Goal: Check status: Check status

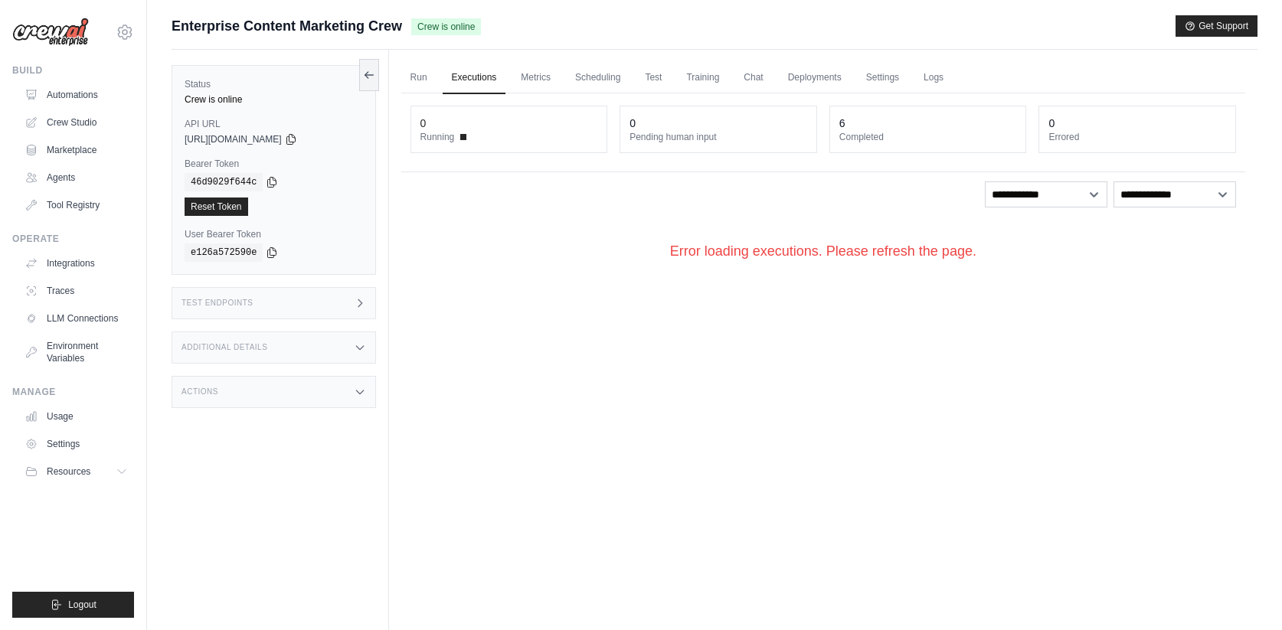
click at [479, 79] on link "Executions" at bounding box center [475, 78] width 64 height 32
click at [427, 83] on link "Run" at bounding box center [418, 78] width 35 height 32
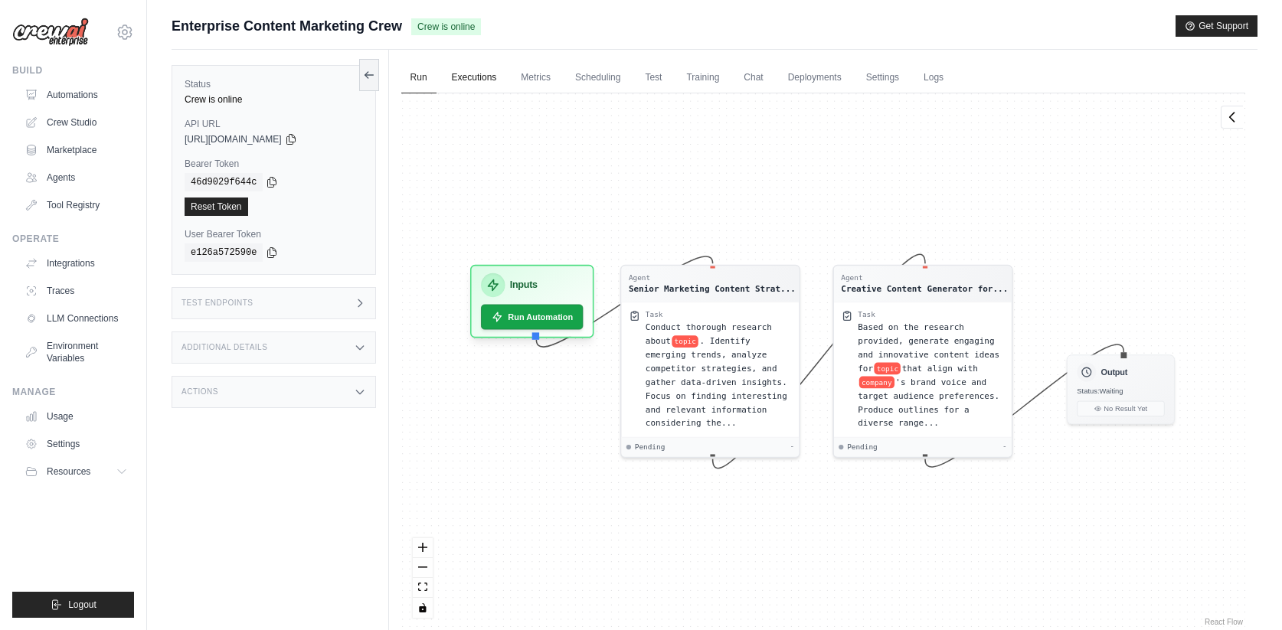
click at [454, 80] on link "Executions" at bounding box center [475, 78] width 64 height 32
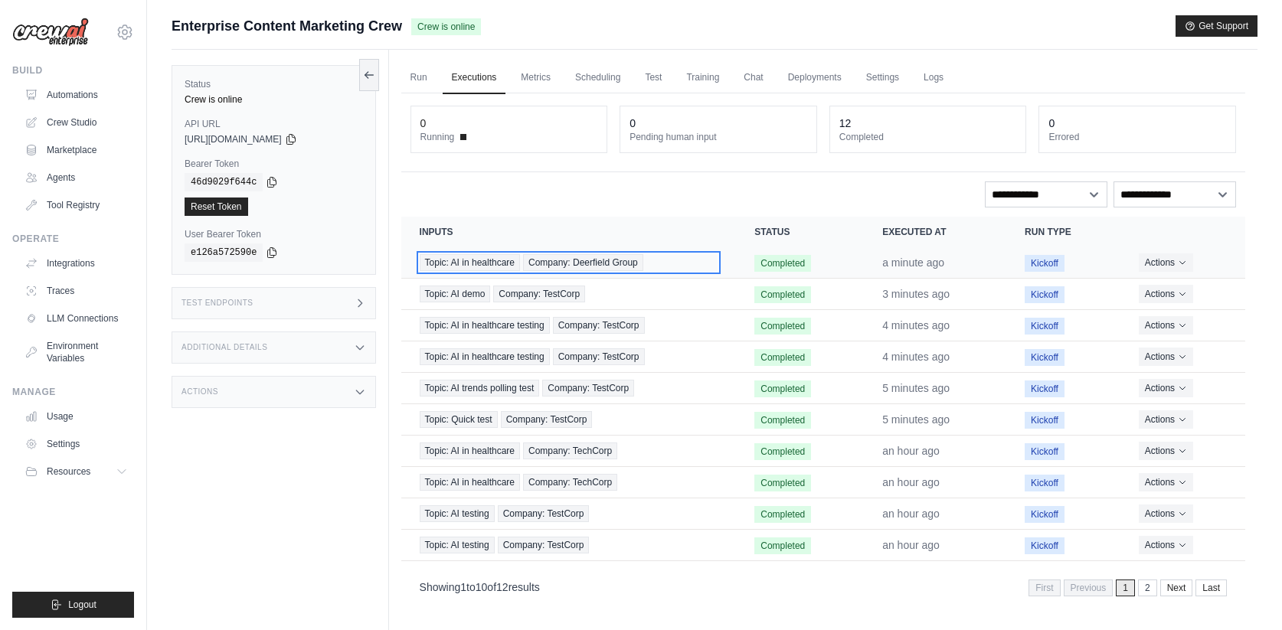
click at [666, 262] on div "Topic: AI in healthcare Company: Deerfield Group" at bounding box center [569, 262] width 299 height 17
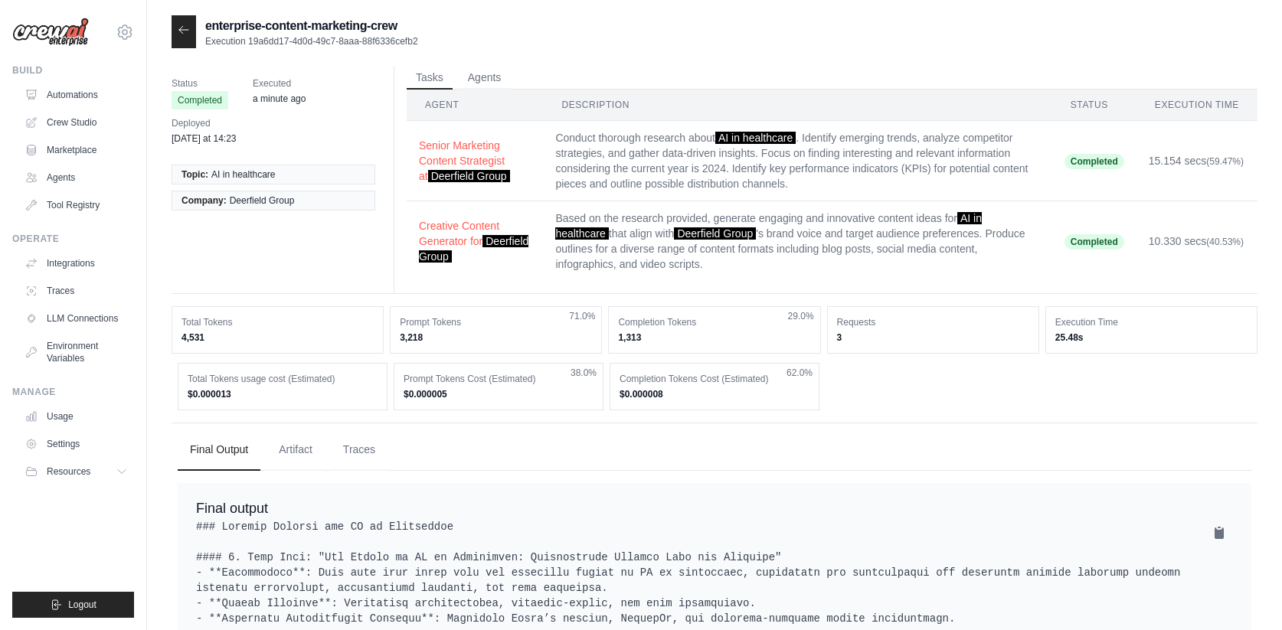
drag, startPoint x: 413, startPoint y: 31, endPoint x: 202, endPoint y: 27, distance: 210.6
click at [201, 27] on div "enterprise-content-marketing-crew Execution 19a6dd17-4d0d-49c7-8aaa-88f6336cefb2" at bounding box center [295, 31] width 247 height 33
copy h2 "enterprise-content-marketing-crew"
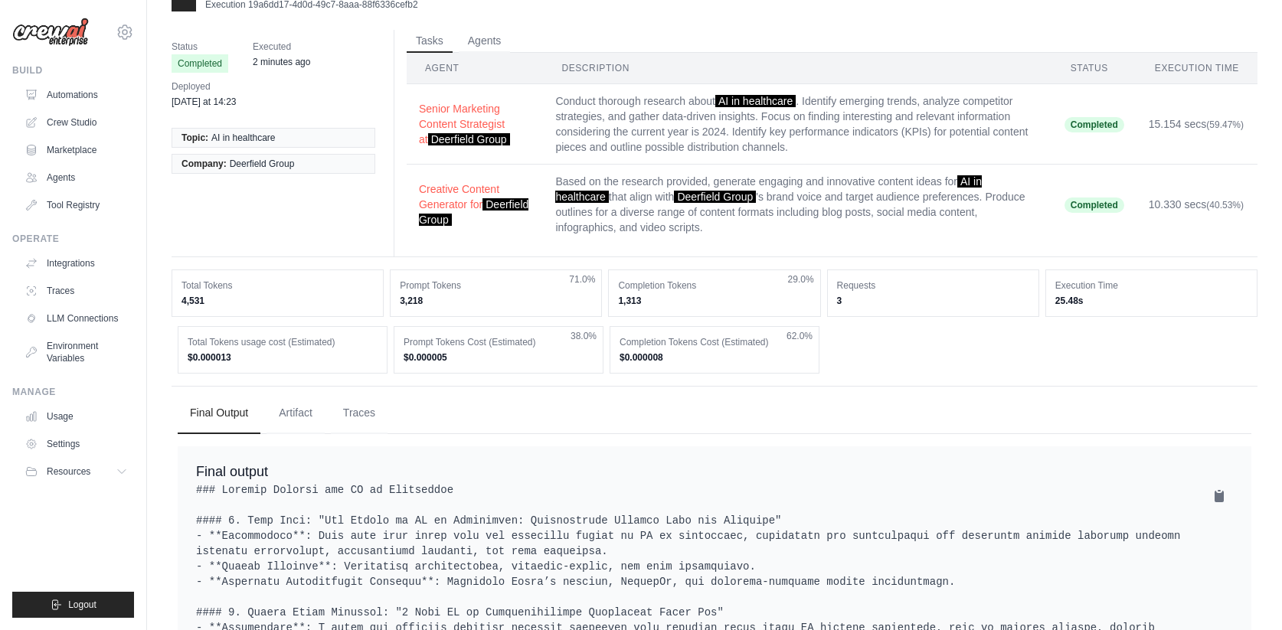
scroll to position [68, 0]
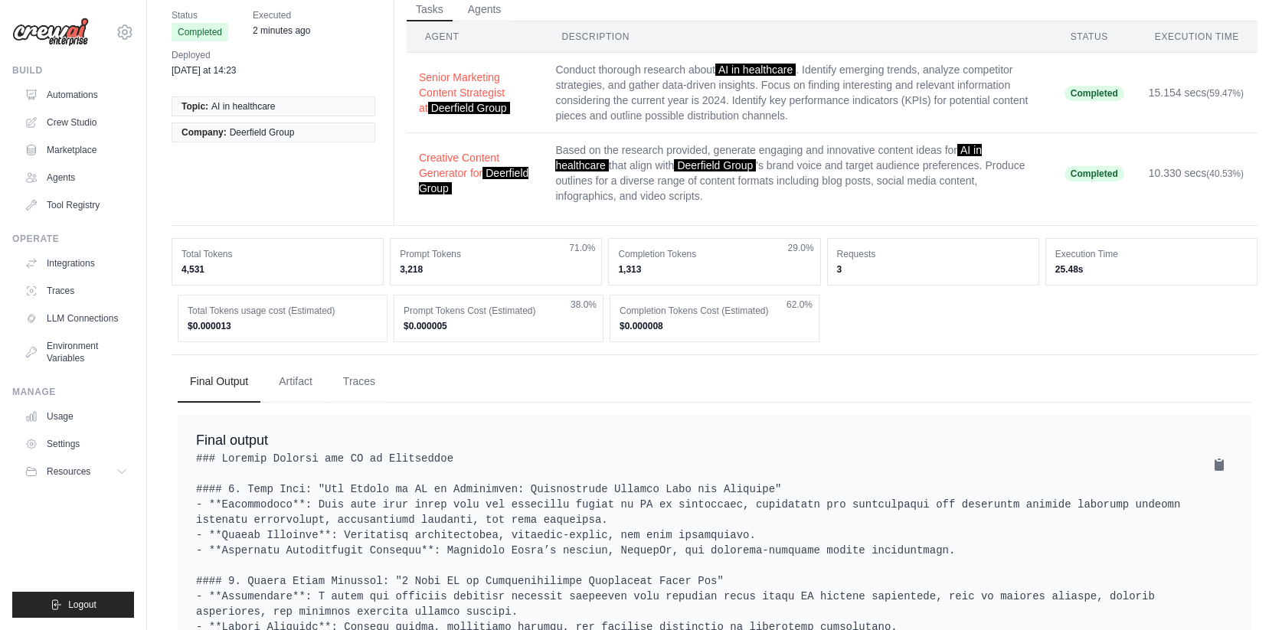
click at [1027, 93] on td "Conduct thorough research about AI in healthcare . Identify emerging trends, an…" at bounding box center [797, 93] width 508 height 80
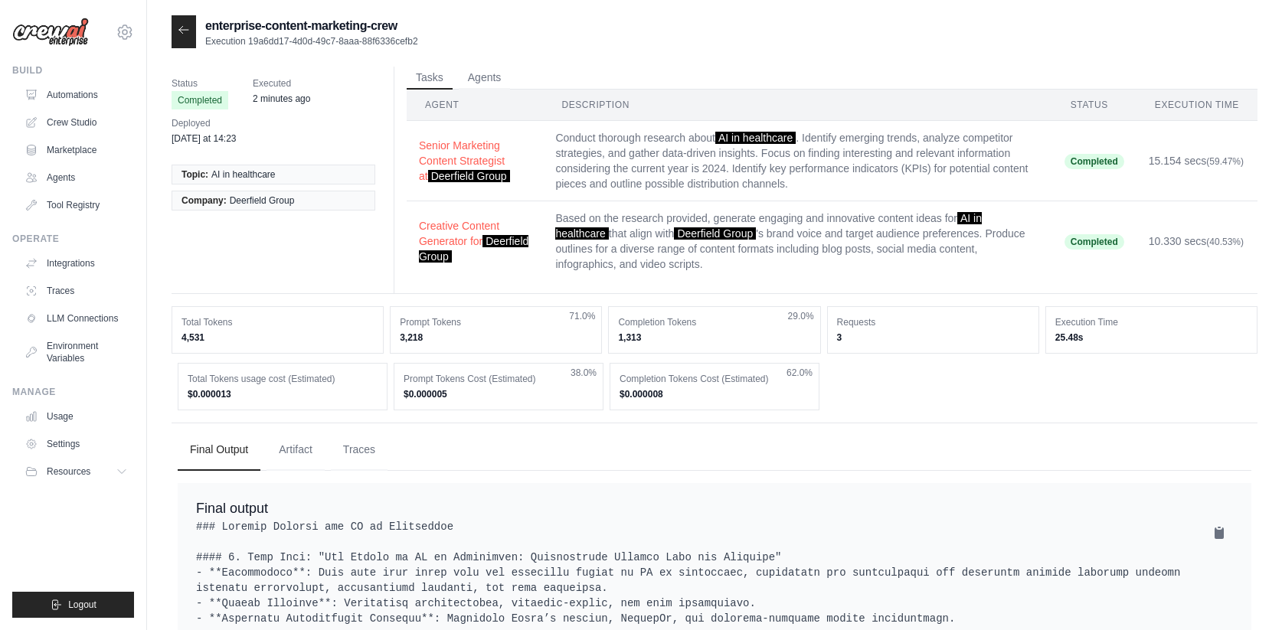
scroll to position [8, 0]
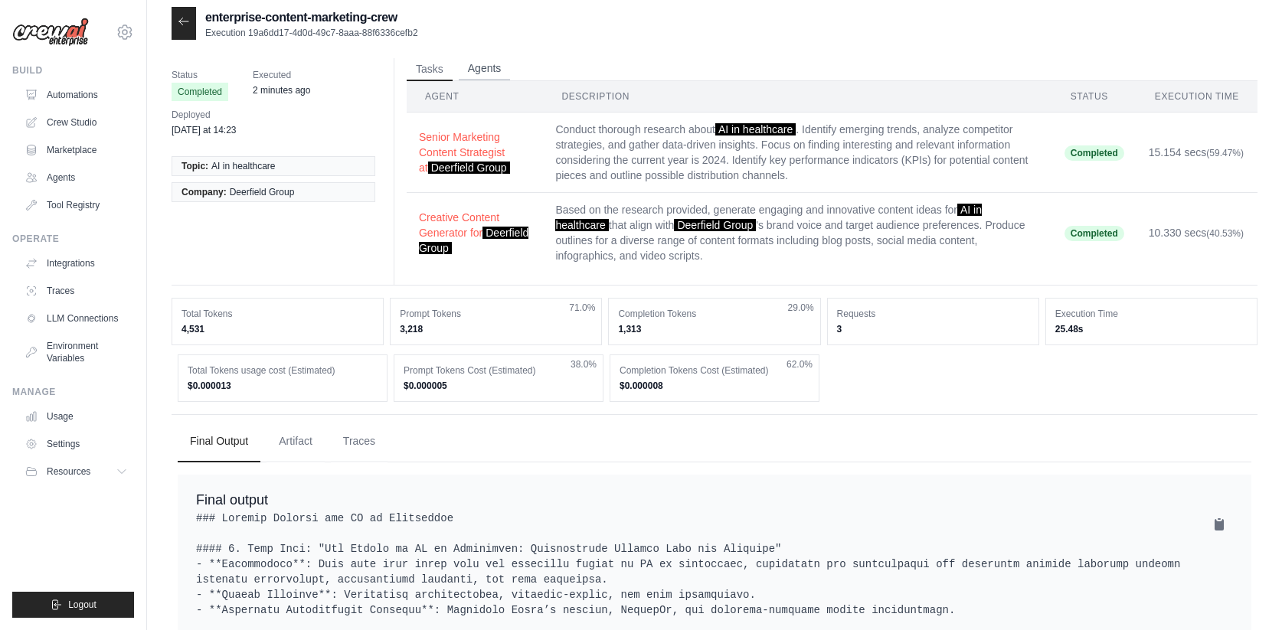
click at [500, 70] on button "Agents" at bounding box center [485, 68] width 52 height 23
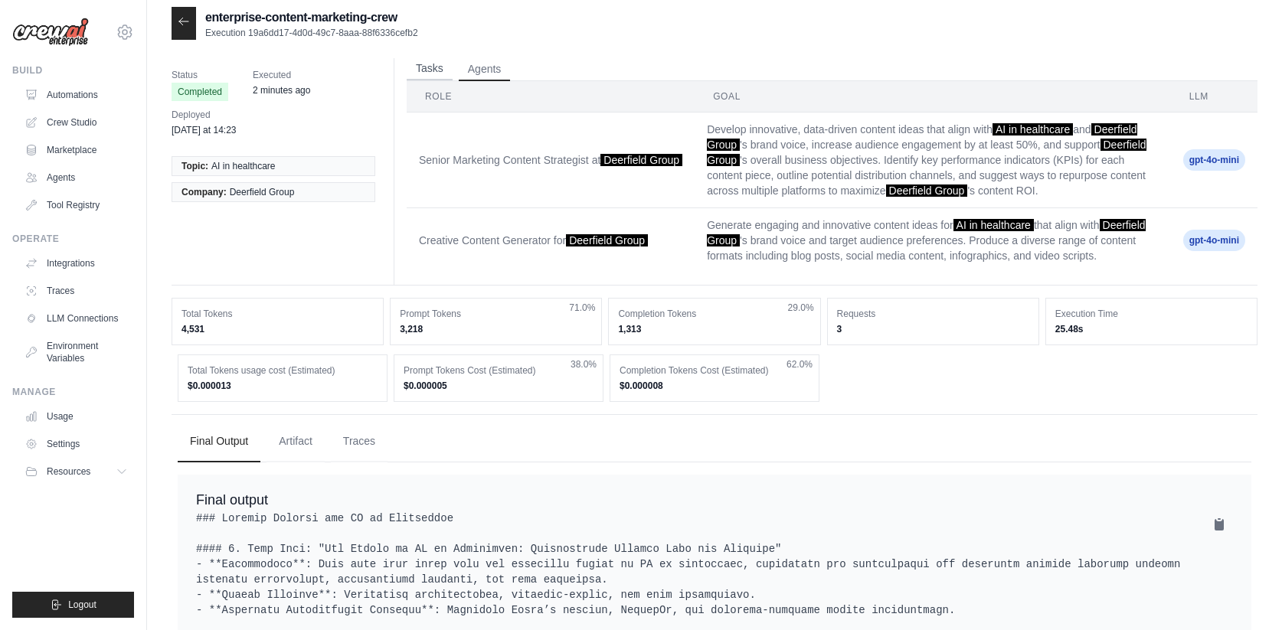
click at [450, 72] on button "Tasks" at bounding box center [430, 68] width 46 height 23
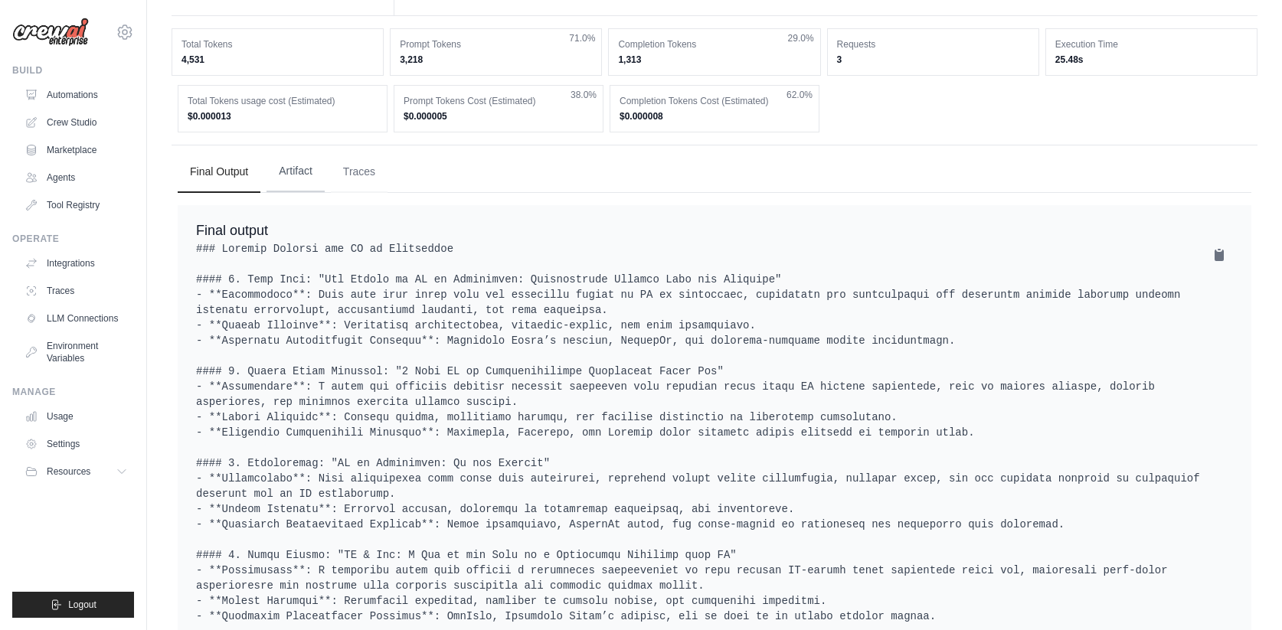
click at [312, 160] on button "Artifact" at bounding box center [295, 171] width 58 height 41
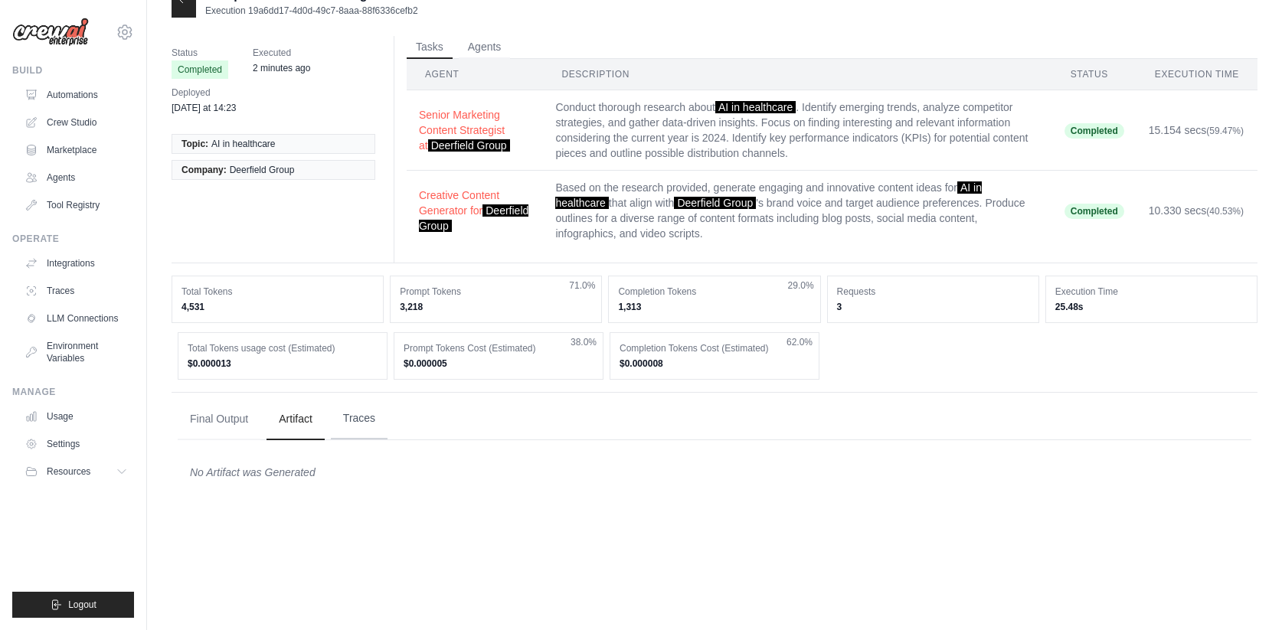
click at [355, 433] on button "Traces" at bounding box center [359, 418] width 57 height 41
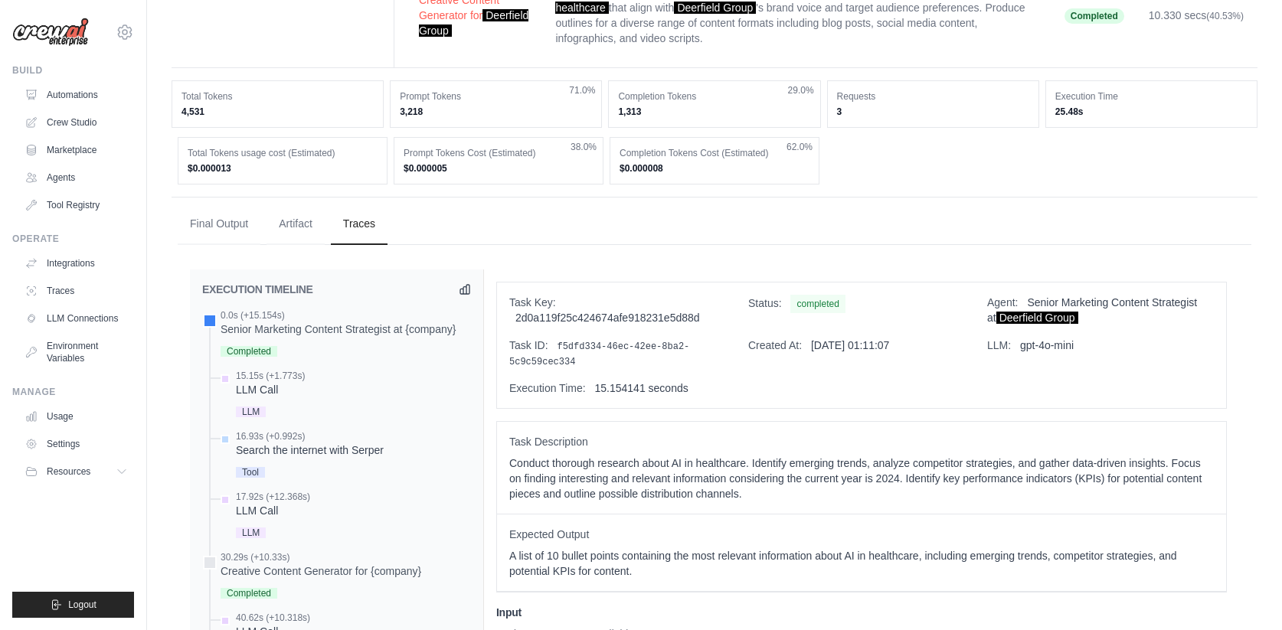
scroll to position [228, 0]
click at [221, 206] on button "Final Output" at bounding box center [219, 221] width 83 height 41
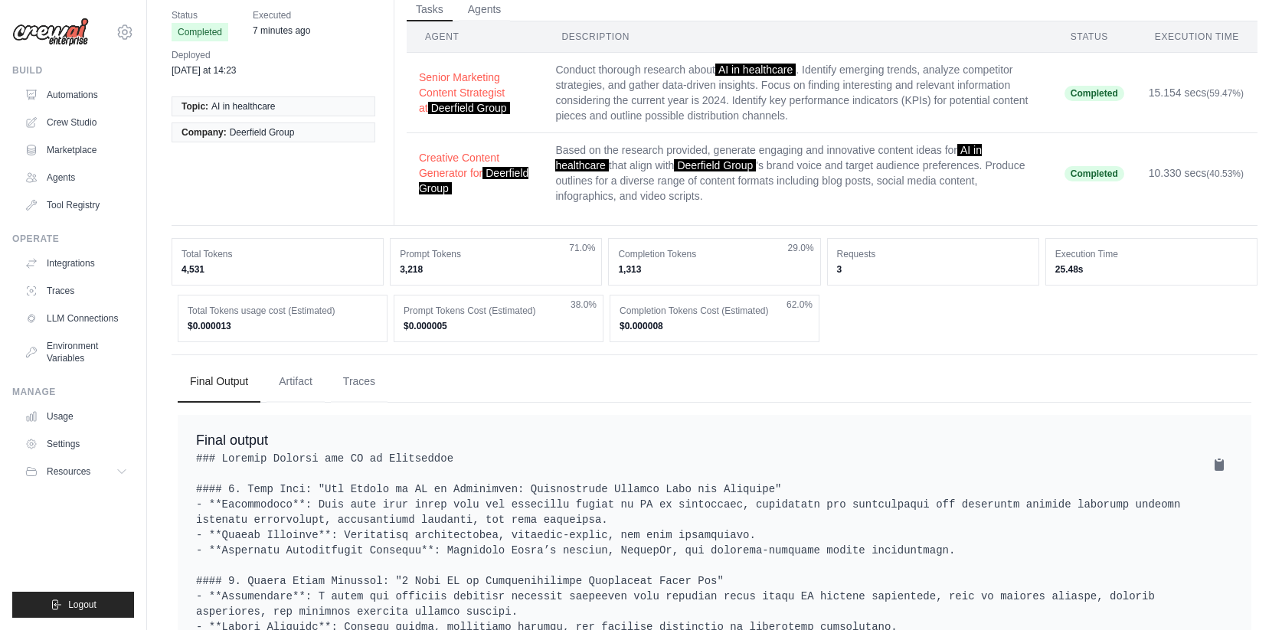
scroll to position [0, 0]
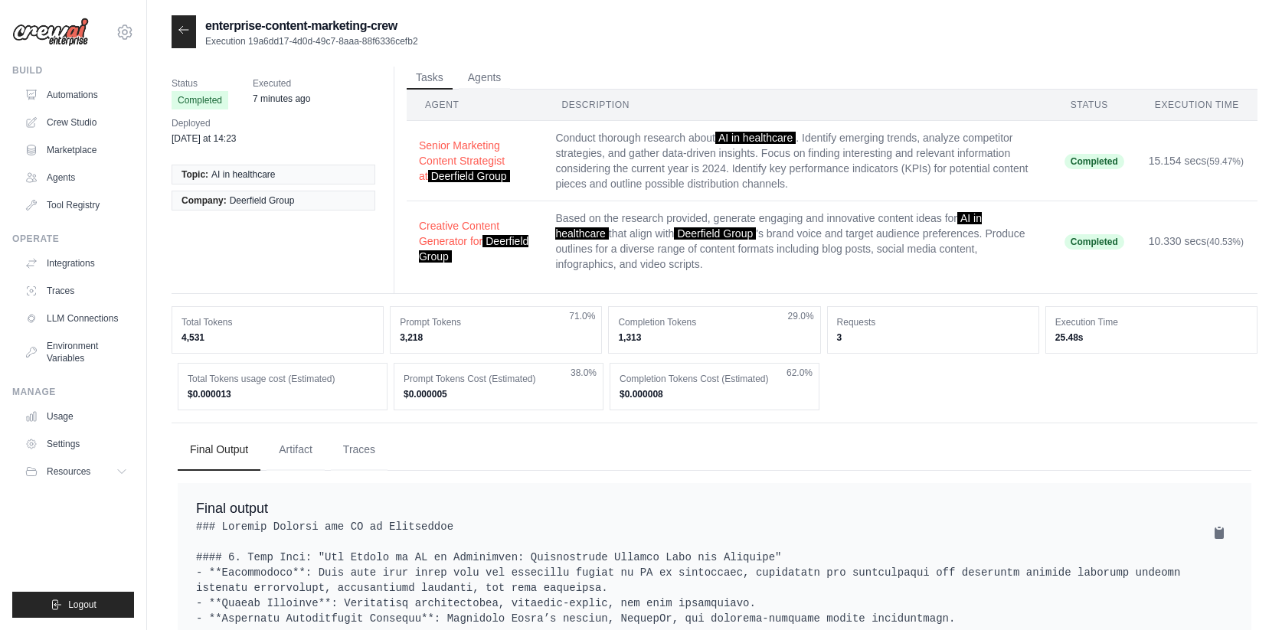
click at [178, 32] on icon at bounding box center [184, 30] width 12 height 12
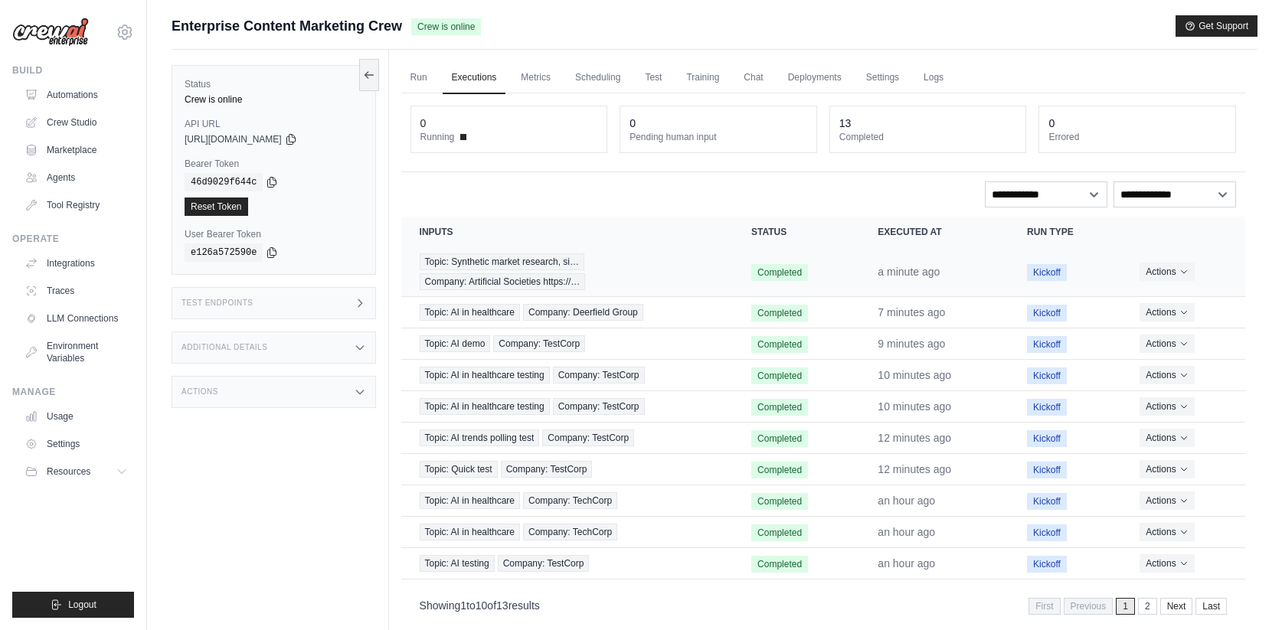
scroll to position [15, 0]
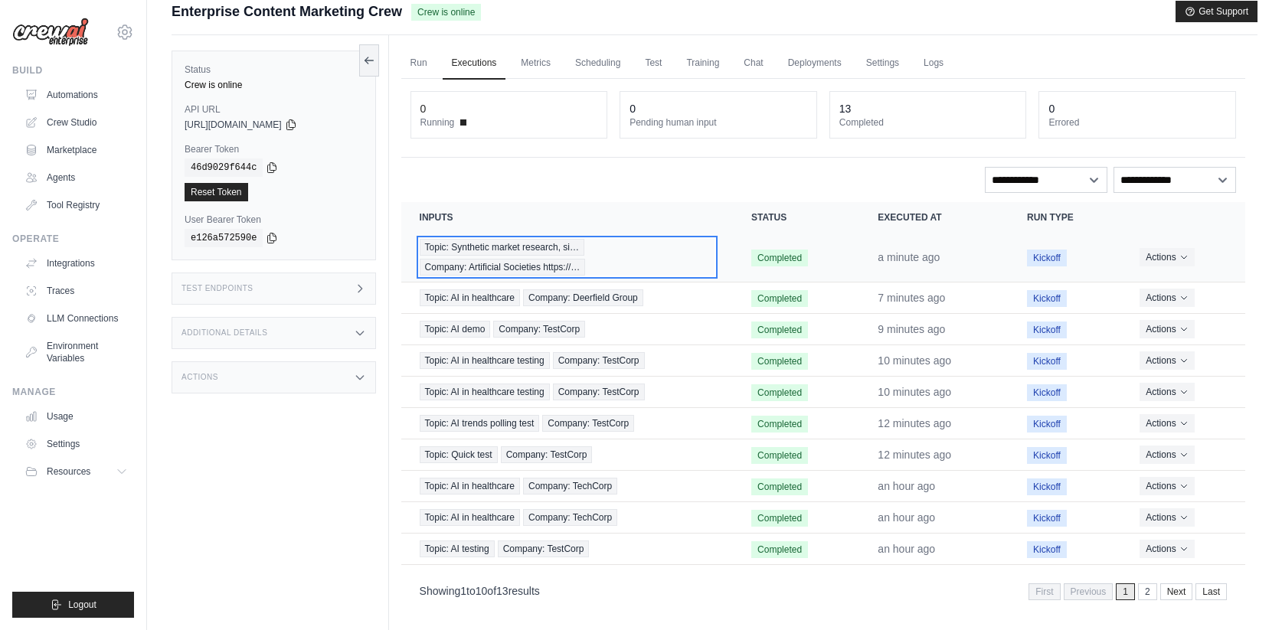
click at [525, 266] on span "Company: Artificial Societies https://…" at bounding box center [503, 267] width 166 height 17
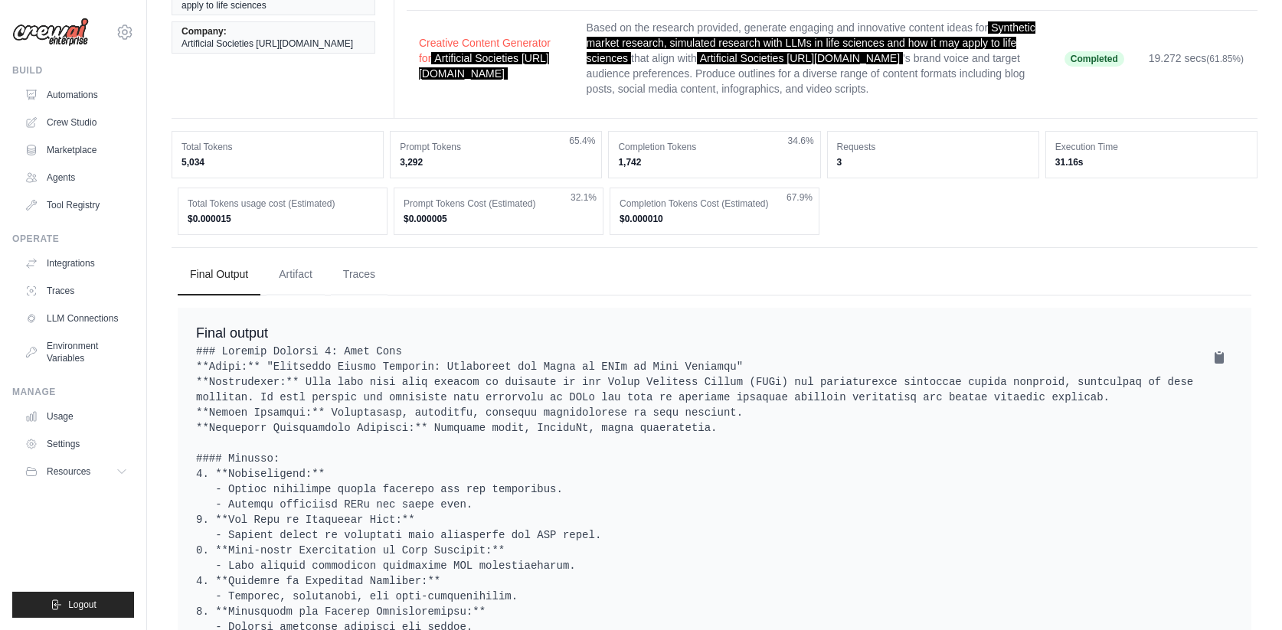
scroll to position [400, 0]
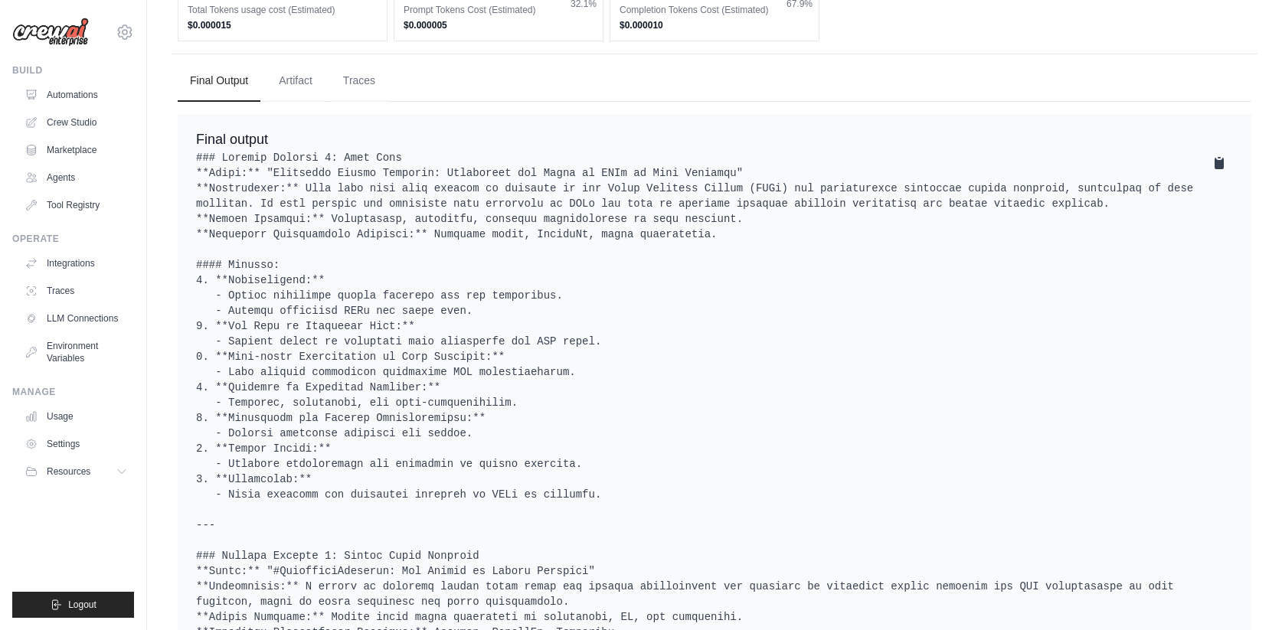
click at [1218, 169] on icon at bounding box center [1219, 163] width 9 height 11
click at [1218, 171] on icon at bounding box center [1218, 162] width 15 height 15
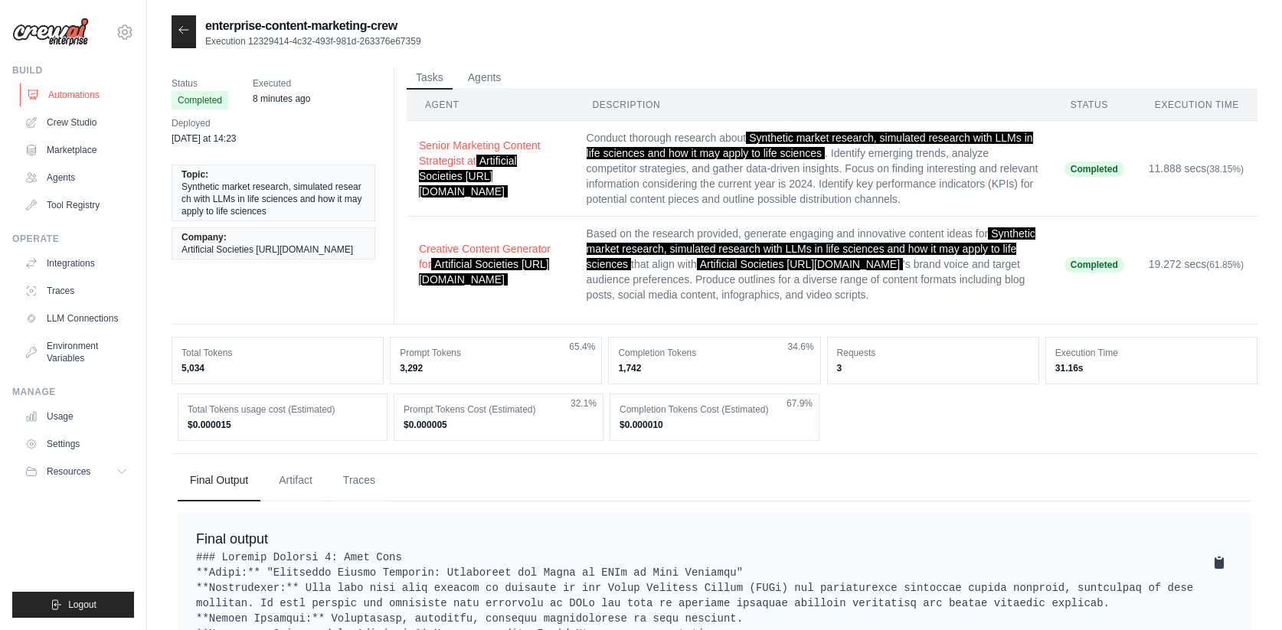
click at [80, 100] on link "Automations" at bounding box center [78, 95] width 116 height 25
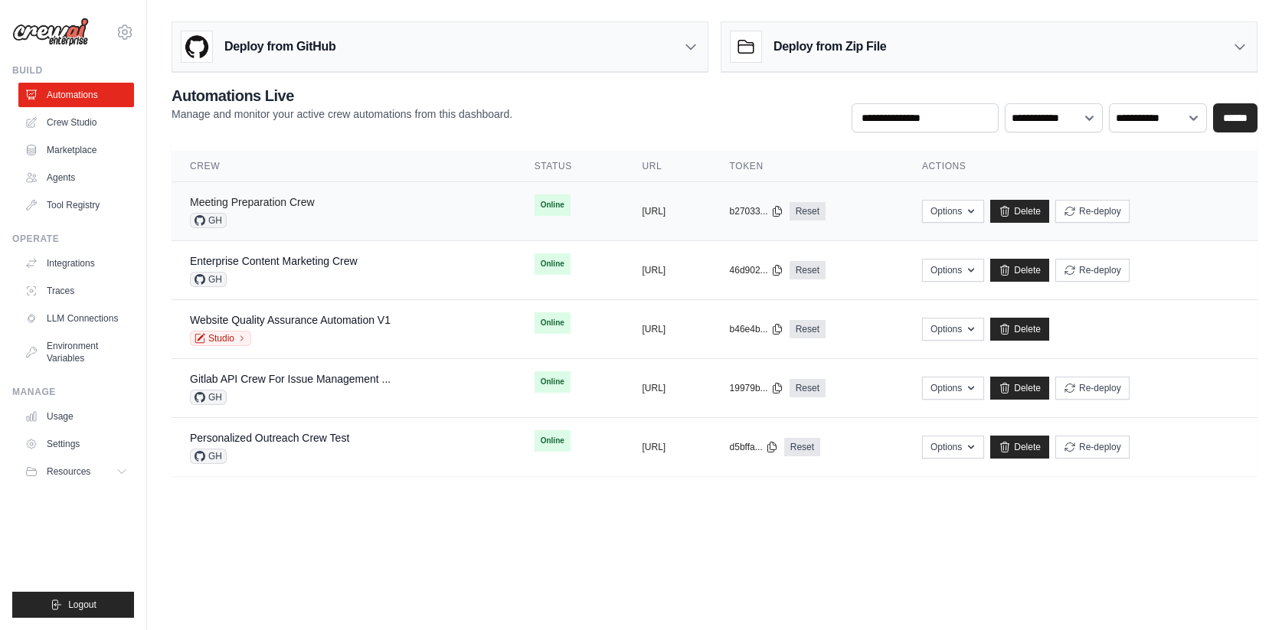
click at [280, 208] on link "Meeting Preparation Crew" at bounding box center [252, 202] width 125 height 12
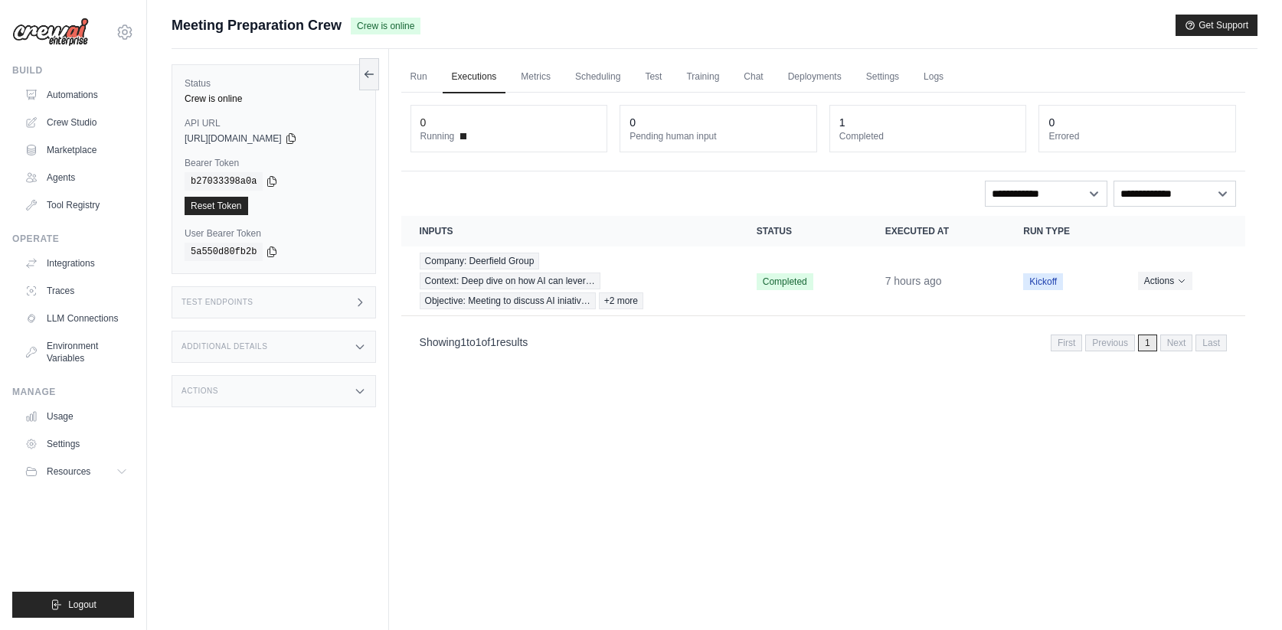
scroll to position [3, 0]
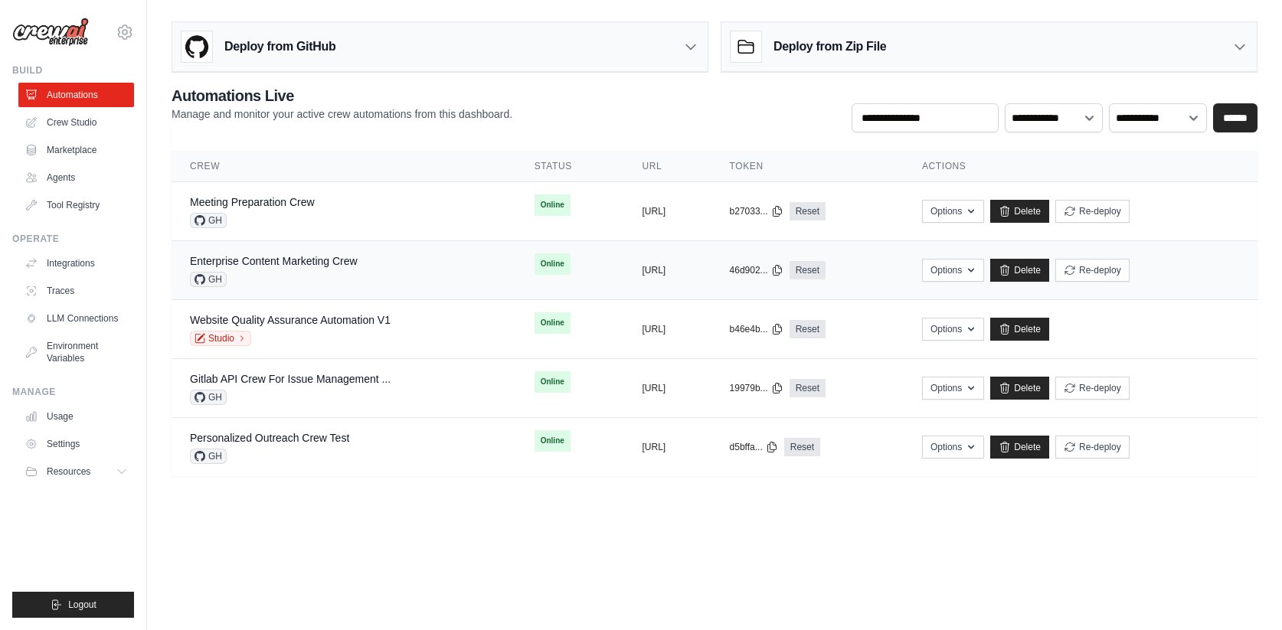
click at [395, 253] on div "Enterprise Content Marketing Crew GH" at bounding box center [344, 270] width 308 height 34
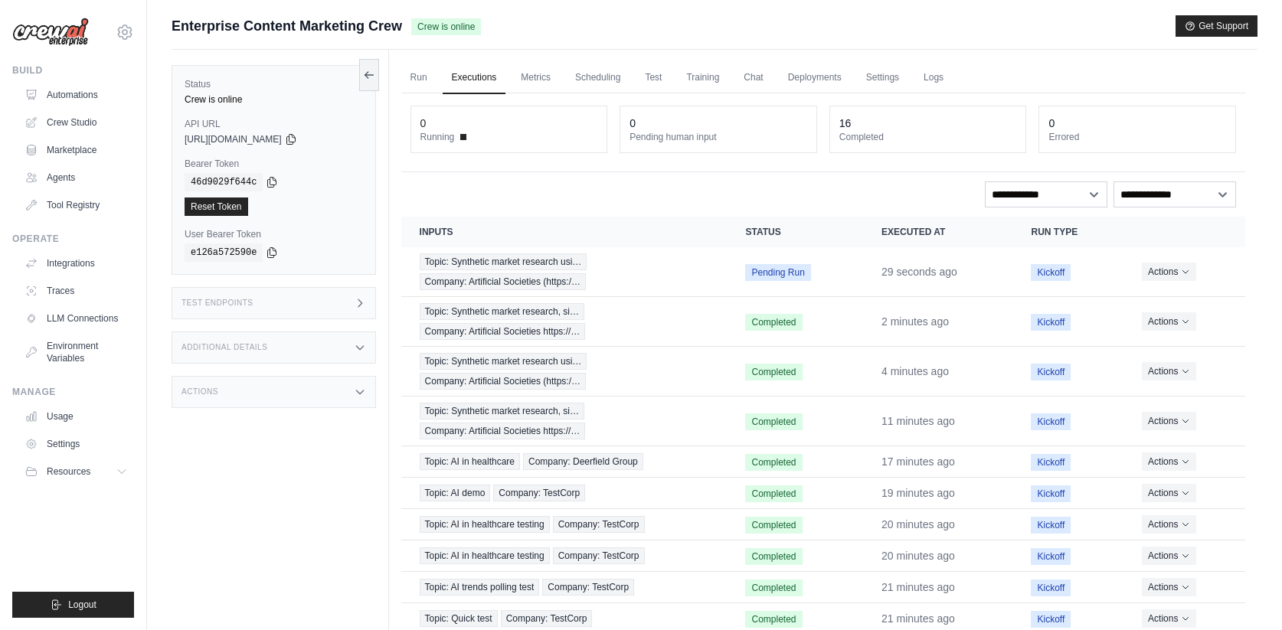
click at [499, 77] on link "Executions" at bounding box center [475, 78] width 64 height 32
